Goal: Task Accomplishment & Management: Use online tool/utility

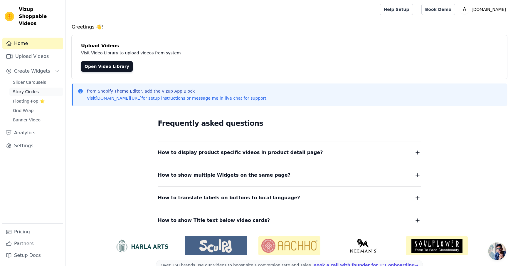
click at [26, 89] on span "Story Circles" at bounding box center [26, 92] width 26 height 6
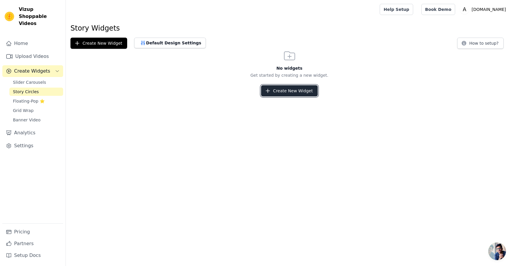
click at [288, 89] on button "Create New Widget" at bounding box center [289, 90] width 57 height 11
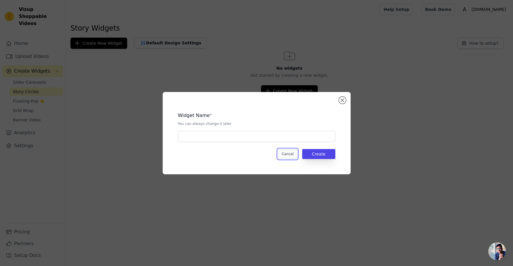
click at [287, 154] on button "Cancel" at bounding box center [288, 154] width 20 height 10
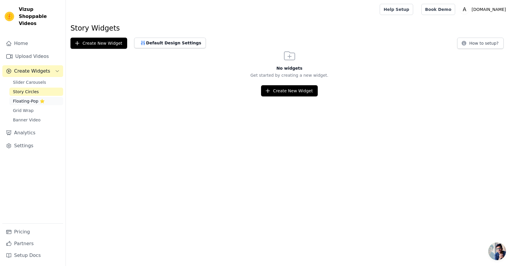
click at [25, 98] on span "Floating-Pop ⭐" at bounding box center [29, 101] width 32 height 6
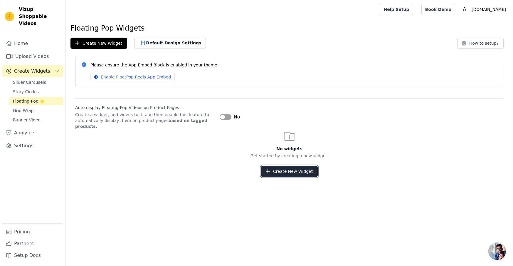
click at [284, 174] on button "Create New Widget" at bounding box center [289, 171] width 57 height 11
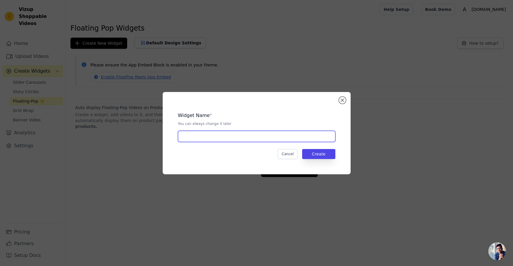
click at [202, 140] on input "text" at bounding box center [256, 136] width 157 height 11
type input "New Instagram"
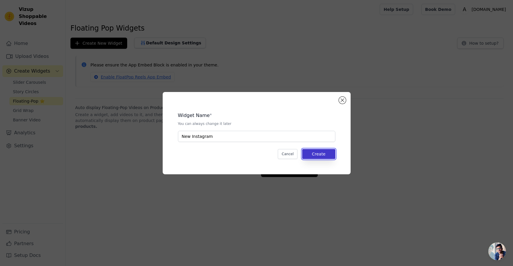
click at [323, 153] on button "Create" at bounding box center [318, 154] width 33 height 10
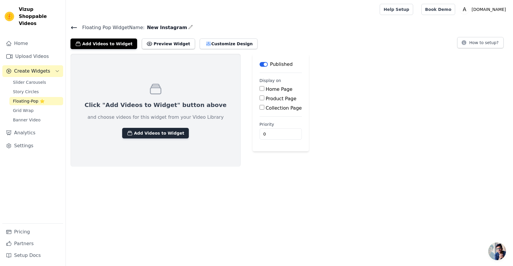
click at [155, 136] on button "Add Videos to Widget" at bounding box center [155, 133] width 67 height 11
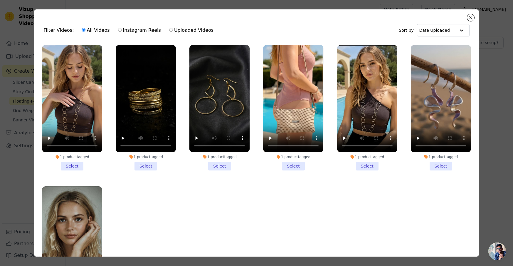
click at [176, 30] on label "Uploaded Videos" at bounding box center [191, 30] width 45 height 8
click at [173, 30] on input "Uploaded Videos" at bounding box center [171, 30] width 4 height 4
radio input "true"
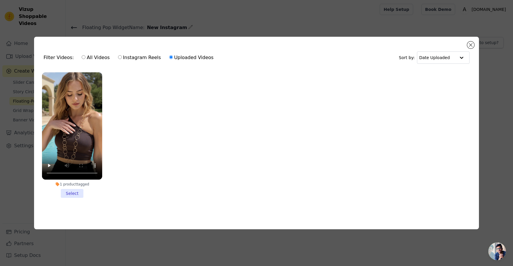
click at [88, 58] on label "All Videos" at bounding box center [95, 58] width 28 height 8
click at [85, 58] on input "All Videos" at bounding box center [84, 57] width 4 height 4
radio input "true"
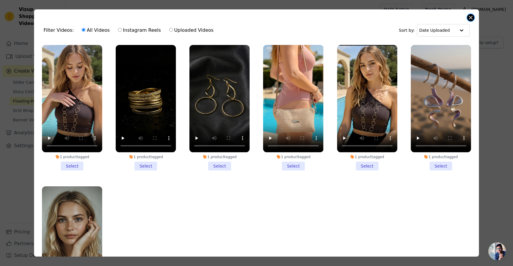
click at [470, 17] on button "Close modal" at bounding box center [470, 17] width 7 height 7
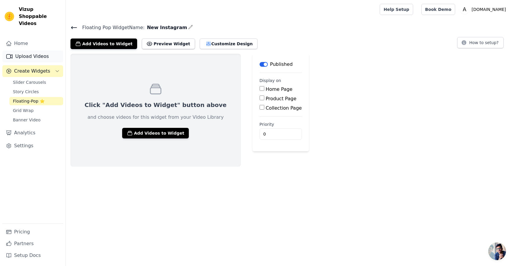
click at [34, 50] on link "Upload Videos" at bounding box center [32, 56] width 61 height 12
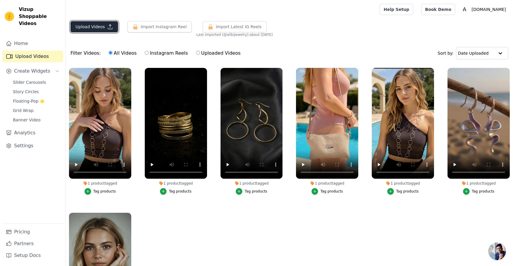
click at [87, 26] on button "Upload Videos" at bounding box center [94, 26] width 48 height 11
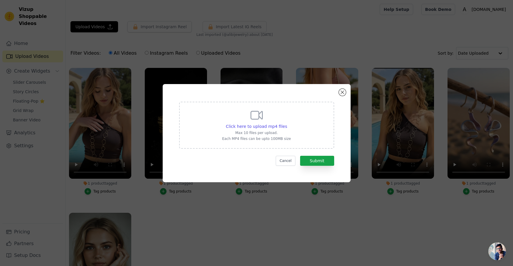
click at [263, 119] on icon at bounding box center [256, 115] width 14 height 14
click at [287, 123] on input "Click here to upload mp4 files Max 10 files per upload. Each MP4 files can be u…" at bounding box center [287, 123] width 0 height 0
type input "C:\fakepath\VIDEO-2025-08-18-15-25-53.mp4"
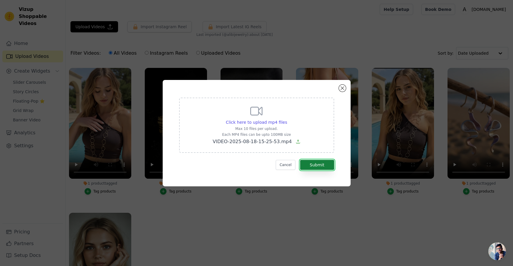
click at [318, 168] on button "Submit" at bounding box center [317, 165] width 34 height 10
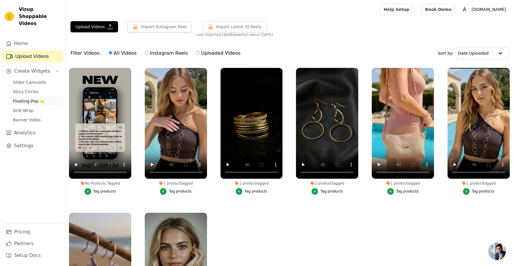
click at [26, 98] on span "Floating-Pop ⭐" at bounding box center [29, 101] width 32 height 6
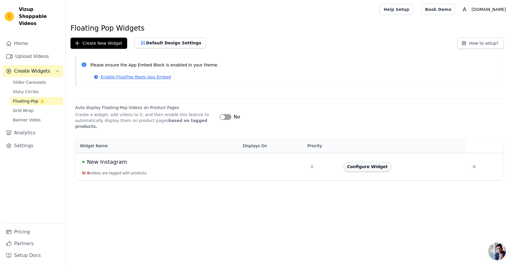
click at [369, 166] on button "Configure Widget" at bounding box center [367, 166] width 48 height 9
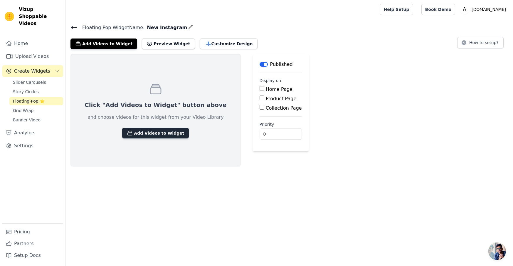
click at [157, 128] on button "Add Videos to Widget" at bounding box center [155, 133] width 67 height 11
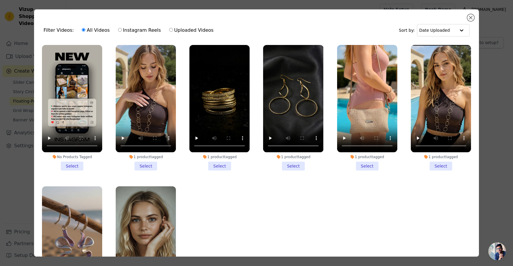
click at [72, 164] on li "No Products Tagged Select" at bounding box center [72, 107] width 60 height 125
click at [0, 0] on input "No Products Tagged Select" at bounding box center [0, 0] width 0 height 0
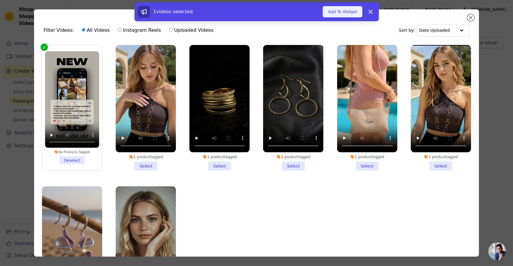
click at [350, 13] on button "Add To Widget" at bounding box center [342, 11] width 39 height 11
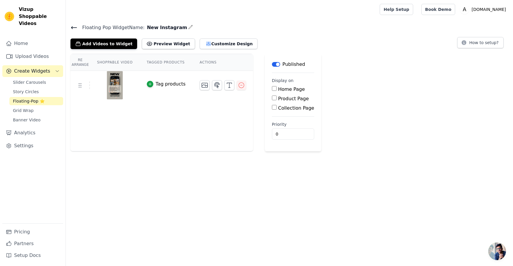
click at [207, 62] on th "Actions" at bounding box center [223, 62] width 60 height 17
click at [212, 62] on th "Actions" at bounding box center [223, 62] width 60 height 17
click at [204, 64] on th "Actions" at bounding box center [223, 62] width 60 height 17
click at [80, 86] on use at bounding box center [80, 85] width 2 height 4
click at [88, 86] on td at bounding box center [79, 85] width 19 height 8
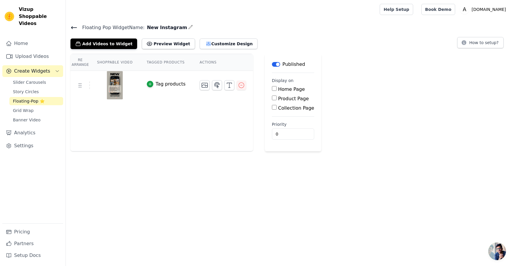
click at [117, 88] on img at bounding box center [115, 85] width 16 height 28
click at [202, 41] on button "Customize Design" at bounding box center [229, 43] width 58 height 11
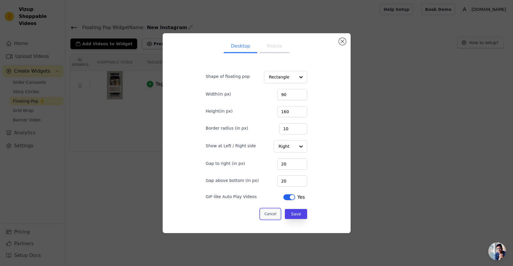
click at [266, 216] on button "Cancel" at bounding box center [270, 214] width 20 height 10
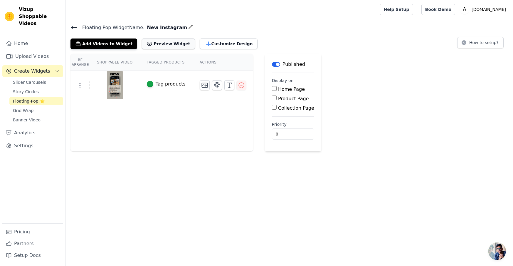
click at [163, 45] on button "Preview Widget" at bounding box center [168, 43] width 53 height 11
click at [75, 28] on icon at bounding box center [73, 27] width 7 height 7
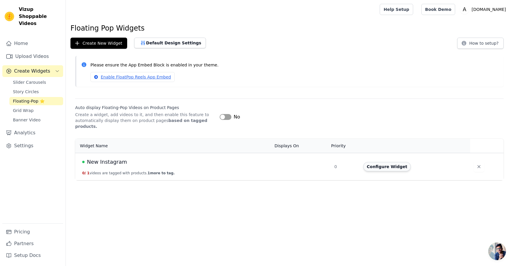
click at [389, 166] on button "Configure Widget" at bounding box center [387, 166] width 48 height 9
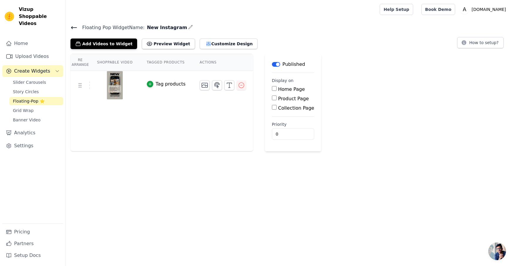
click at [188, 27] on icon "button" at bounding box center [190, 27] width 5 height 5
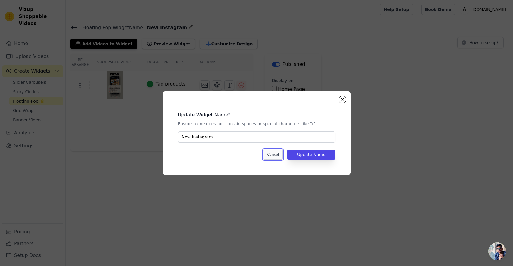
click at [273, 152] on button "Cancel" at bounding box center [273, 154] width 20 height 10
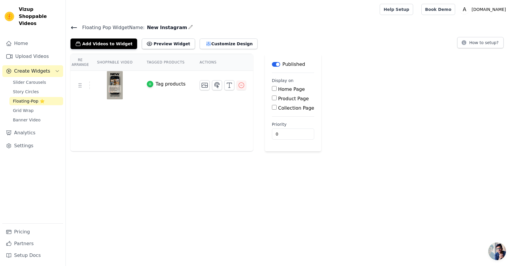
click at [149, 83] on icon "button" at bounding box center [150, 84] width 4 height 4
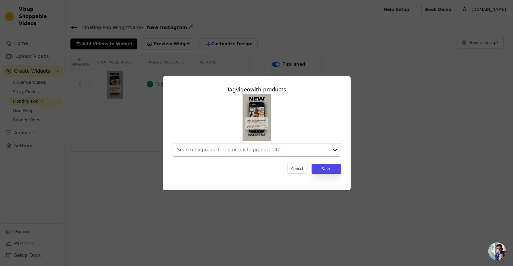
click at [332, 148] on div at bounding box center [335, 149] width 12 height 13
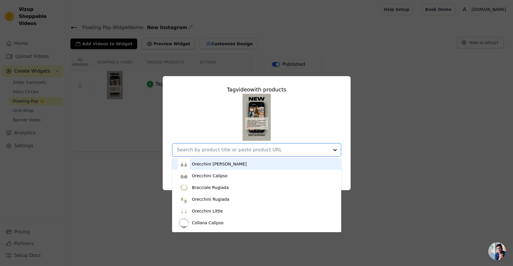
click at [309, 124] on div "Orecchini Alba Orecchini Calipso Bracciale Rugiada Orecchini Rugiada Orecchini …" at bounding box center [256, 125] width 169 height 63
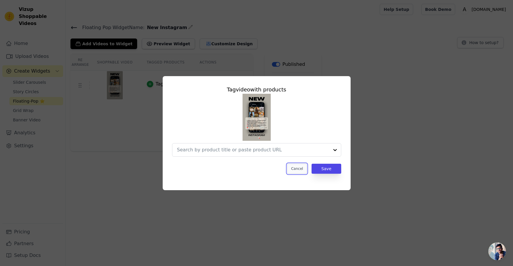
click at [292, 165] on button "Cancel" at bounding box center [297, 168] width 20 height 10
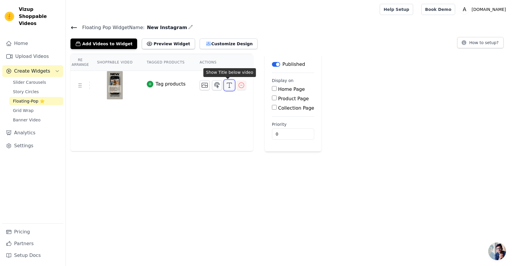
click at [229, 85] on icon "button" at bounding box center [229, 85] width 7 height 7
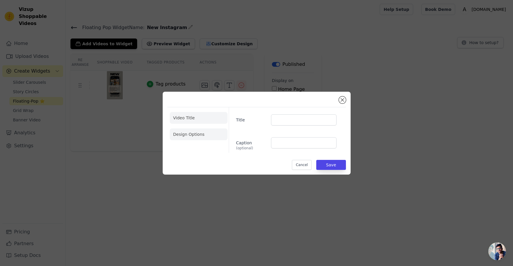
click at [193, 135] on li "Design Options" at bounding box center [199, 134] width 58 height 12
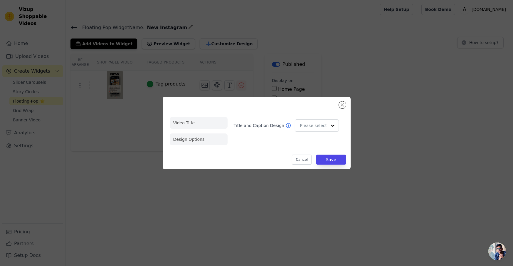
click at [199, 120] on li "Video Title" at bounding box center [199, 123] width 58 height 12
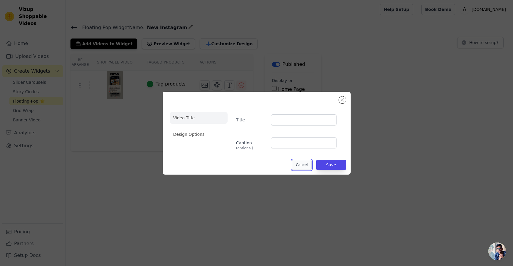
click at [304, 165] on button "Cancel" at bounding box center [302, 165] width 20 height 10
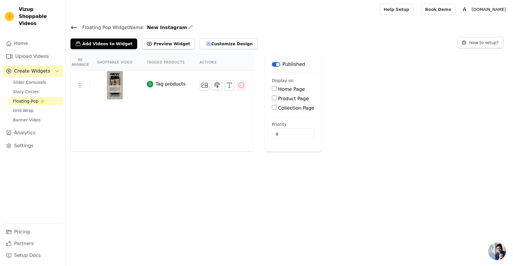
click at [276, 64] on button "Label" at bounding box center [276, 64] width 8 height 5
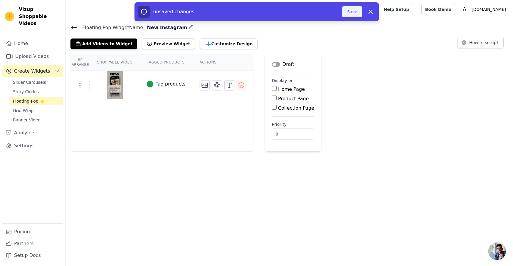
click at [356, 13] on button "Save" at bounding box center [352, 11] width 20 height 11
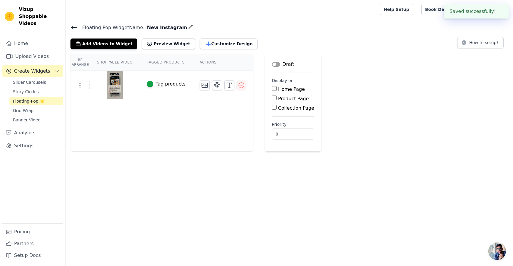
click at [73, 25] on icon at bounding box center [73, 27] width 7 height 7
